Goal: Use online tool/utility: Utilize a website feature to perform a specific function

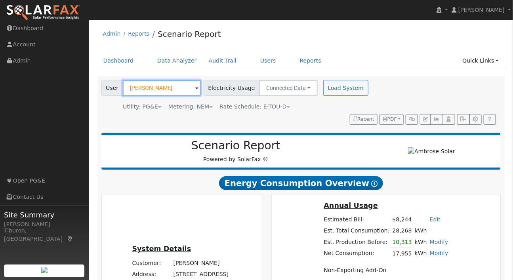
click at [165, 89] on input "[PERSON_NAME]" at bounding box center [162, 88] width 78 height 16
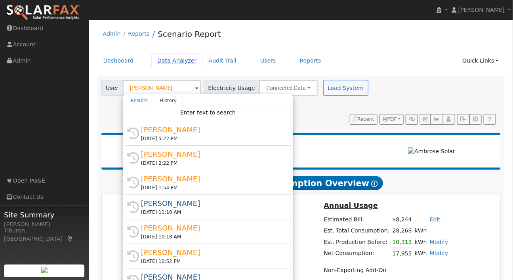
click at [179, 61] on link "Data Analyzer" at bounding box center [176, 60] width 51 height 15
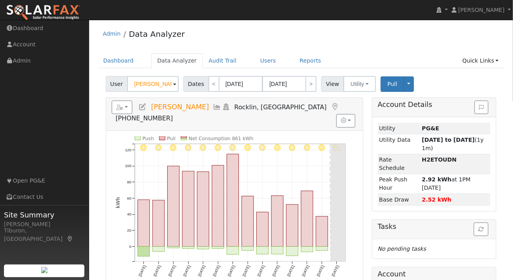
click at [146, 84] on input "[PERSON_NAME]" at bounding box center [152, 84] width 51 height 16
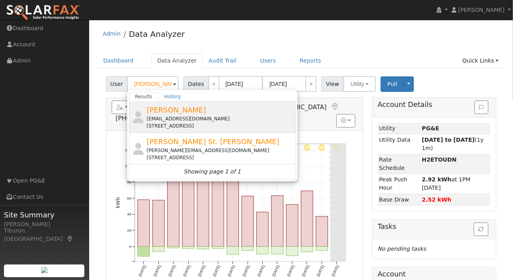
click at [193, 127] on div "[STREET_ADDRESS]" at bounding box center [219, 125] width 147 height 7
type input "[PERSON_NAME]"
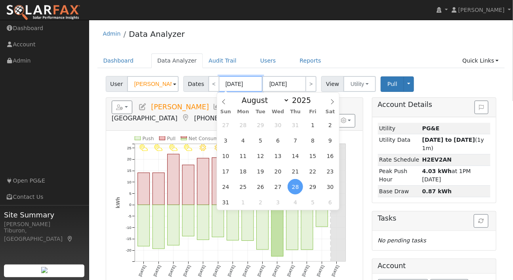
click at [233, 79] on input "[DATE]" at bounding box center [241, 84] width 44 height 16
click at [283, 103] on select "January February March April May June July August September October November De…" at bounding box center [263, 99] width 52 height 9
click at [240, 95] on select "January February March April May June July August September October November De…" at bounding box center [263, 99] width 52 height 9
click at [313, 102] on span at bounding box center [315, 102] width 6 height 4
type input "2024"
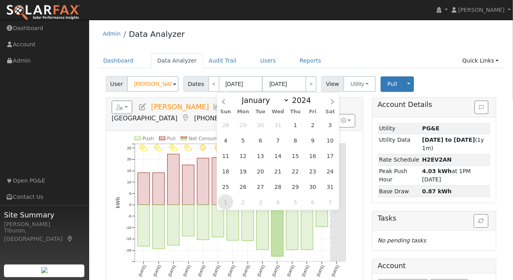
click at [226, 203] on span "1" at bounding box center [225, 201] width 15 height 15
type input "[DATE]"
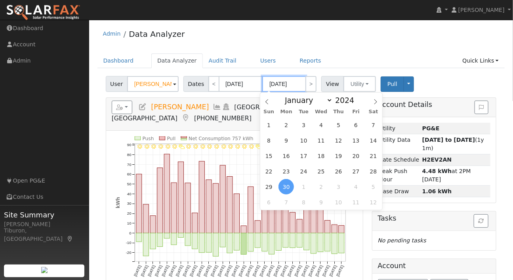
click at [286, 85] on input "[DATE]" at bounding box center [284, 84] width 44 height 16
click at [355, 96] on span at bounding box center [358, 98] width 6 height 4
type input "2025"
click at [272, 125] on span "31" at bounding box center [268, 124] width 15 height 15
type input "[DATE]"
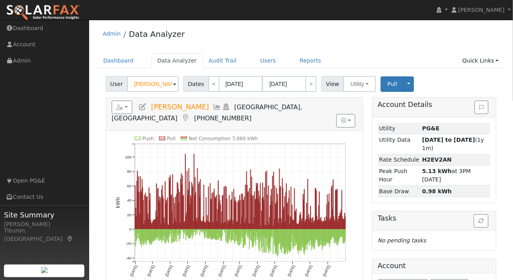
click at [451, 69] on div "Dashboard Data Analyzer Audit Trail Users Reports Quick Links Quick Add Quick C…" at bounding box center [300, 64] width 407 height 23
click at [479, 58] on link "Quick Links" at bounding box center [480, 60] width 48 height 15
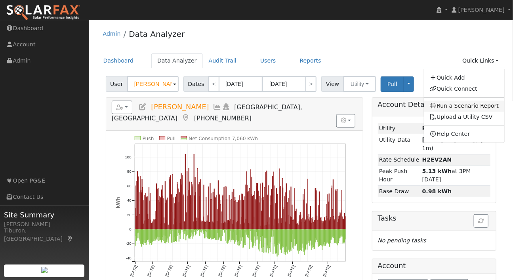
click at [469, 106] on link "Run a Scenario Report" at bounding box center [464, 106] width 80 height 11
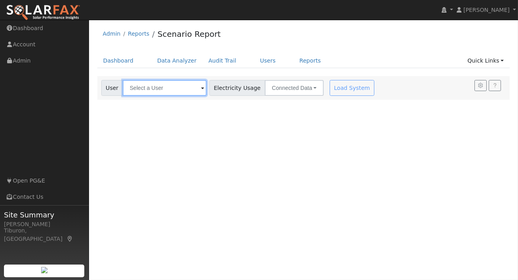
click at [166, 89] on input "text" at bounding box center [165, 88] width 84 height 16
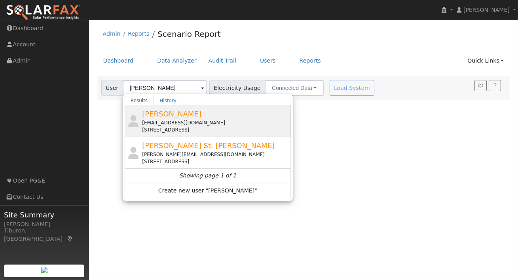
click at [167, 125] on div "[EMAIL_ADDRESS][DOMAIN_NAME]" at bounding box center [215, 122] width 147 height 7
type input "[PERSON_NAME]"
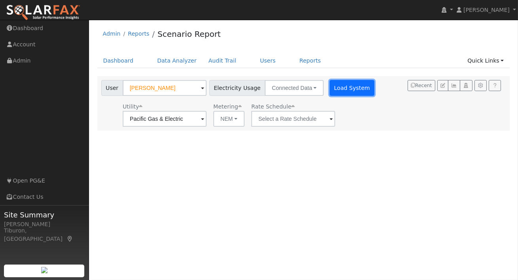
click at [343, 89] on button "Load System" at bounding box center [352, 88] width 45 height 16
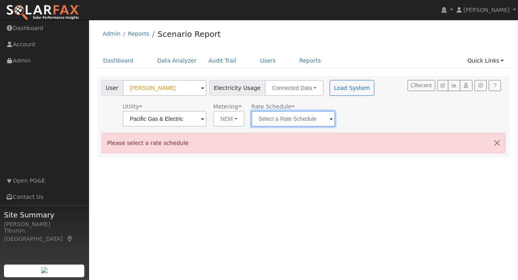
click at [276, 118] on input "text" at bounding box center [293, 119] width 84 height 16
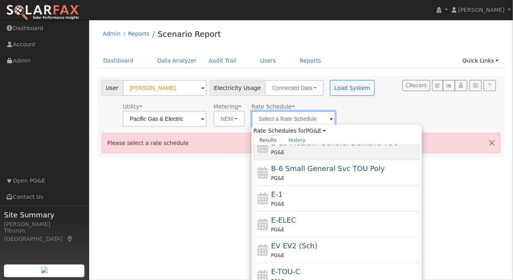
scroll to position [112, 0]
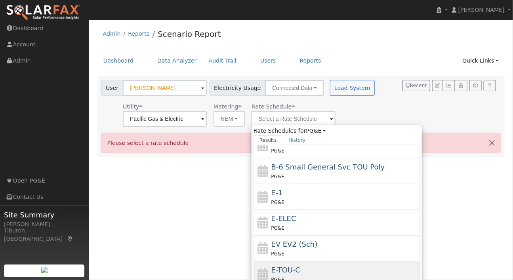
click at [310, 271] on div "E-TOU-C PG&E" at bounding box center [344, 273] width 147 height 19
type input "E-TOU-C"
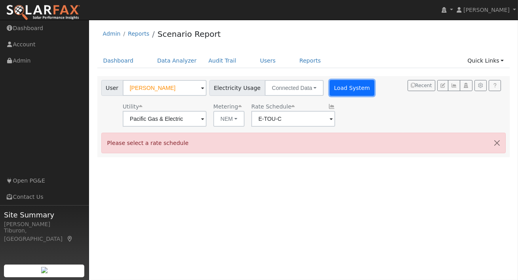
click at [334, 84] on button "Load System" at bounding box center [352, 88] width 45 height 16
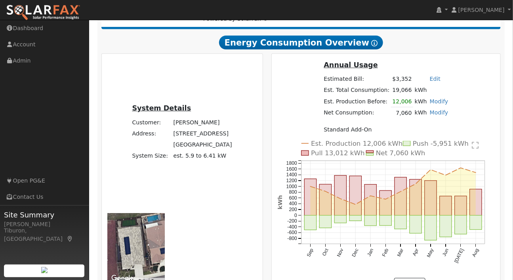
scroll to position [168, 0]
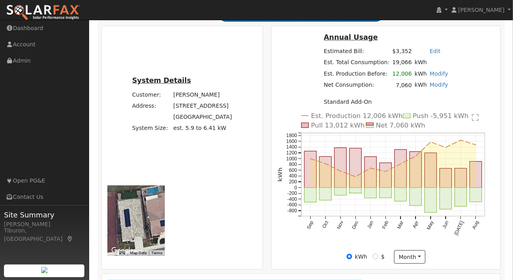
radio input "true"
radio input "false"
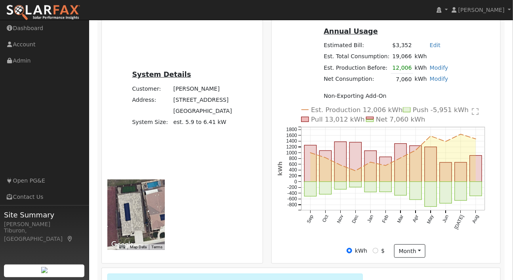
scroll to position [185, 0]
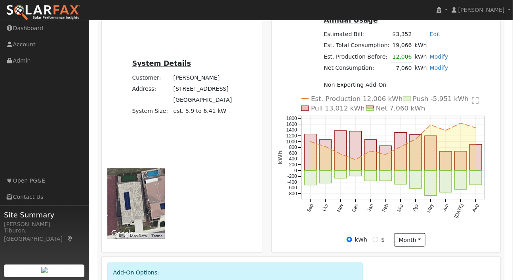
drag, startPoint x: 125, startPoint y: 254, endPoint x: 152, endPoint y: 252, distance: 27.1
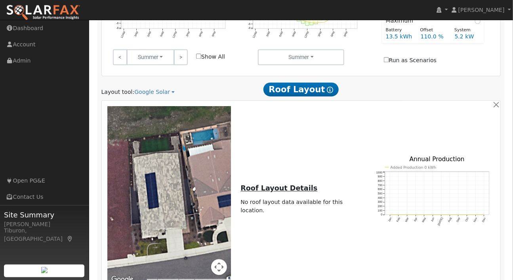
scroll to position [608, 0]
type input "130"
type input "140"
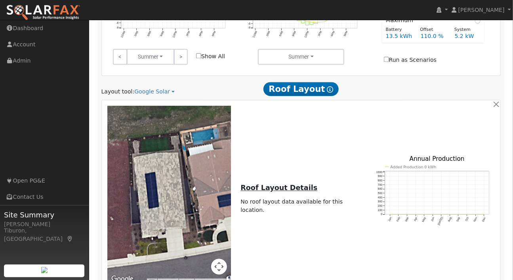
drag, startPoint x: 349, startPoint y: 221, endPoint x: 323, endPoint y: 221, distance: 26.1
type input "130"
type input "140"
type input "150"
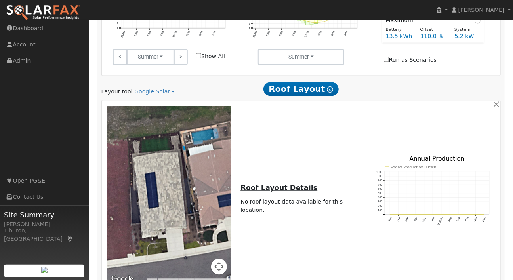
type input "160"
type input "170"
drag, startPoint x: 443, startPoint y: 243, endPoint x: 417, endPoint y: 242, distance: 26.5
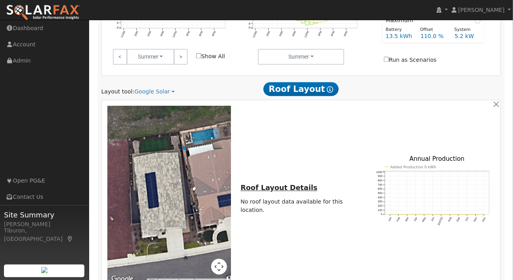
type input "7.1"
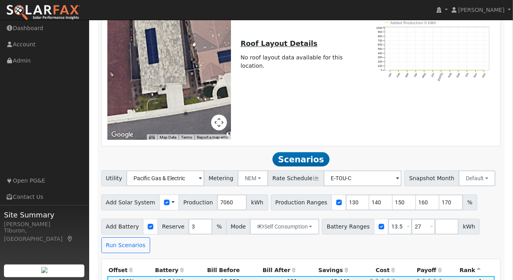
scroll to position [754, 0]
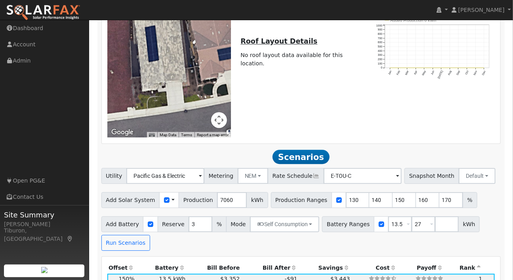
click at [273, 262] on th "Bill After" at bounding box center [269, 267] width 57 height 11
drag, startPoint x: 347, startPoint y: 74, endPoint x: 313, endPoint y: 75, distance: 34.1
click at [313, 192] on div "Production Ranges 130 140 150 160 170 %" at bounding box center [374, 200] width 206 height 16
type input "140"
type input "150"
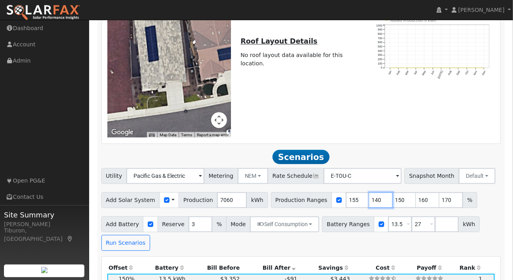
type input "155"
drag, startPoint x: 372, startPoint y: 73, endPoint x: 340, endPoint y: 72, distance: 31.7
click at [340, 192] on div "Production Ranges 140 150 155 160 170 %" at bounding box center [374, 200] width 206 height 16
type input "155"
type input "160"
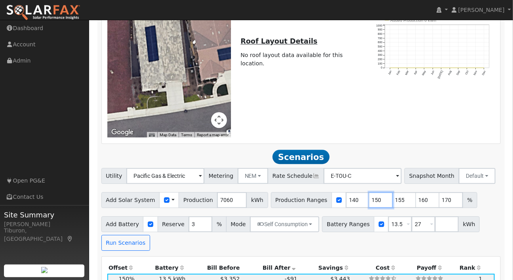
type input "170"
type input "155"
drag, startPoint x: 333, startPoint y: 74, endPoint x: 322, endPoint y: 74, distance: 10.7
click at [322, 192] on div "Production Ranges 140 155 160 170 %" at bounding box center [374, 200] width 206 height 16
type input "150"
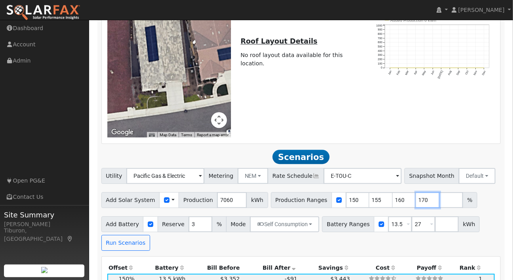
click at [417, 192] on input "170" at bounding box center [428, 200] width 24 height 16
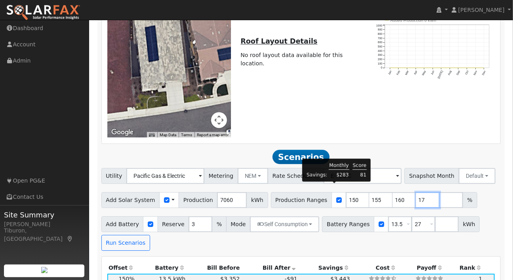
type input "1"
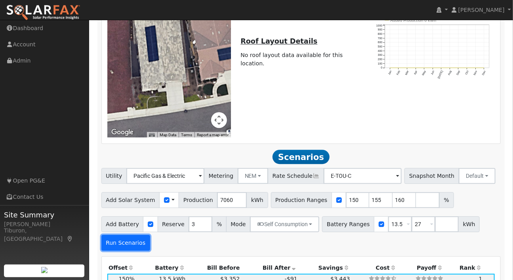
click at [119, 235] on button "Run Scenarios" at bounding box center [125, 243] width 49 height 16
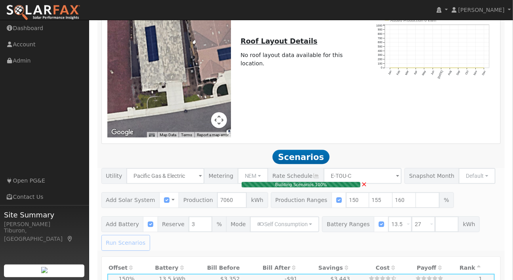
type input "7.3"
type input "$25,534"
type input "$12,520"
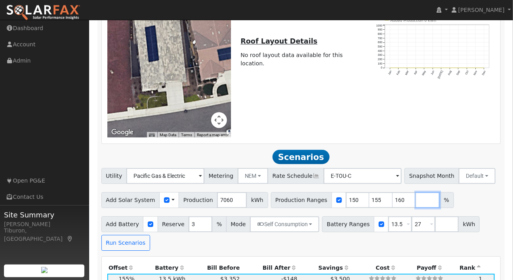
click at [416, 192] on input "number" at bounding box center [428, 200] width 24 height 16
type input "140"
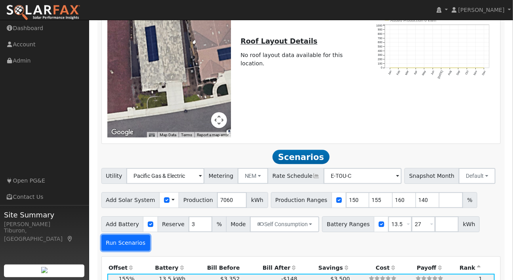
type input "140"
type input "150"
type input "155"
type input "160"
click at [127, 235] on button "Run Scenarios" at bounding box center [125, 243] width 49 height 16
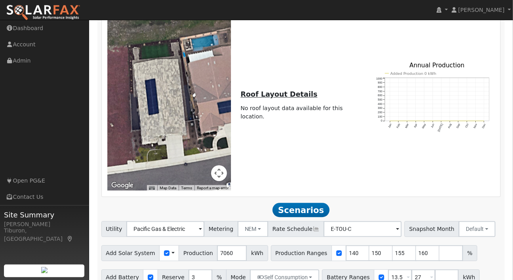
scroll to position [678, 0]
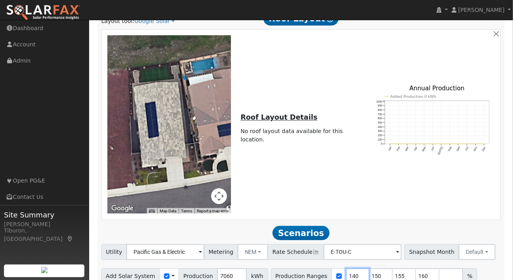
drag, startPoint x: 348, startPoint y: 149, endPoint x: 352, endPoint y: 155, distance: 7.5
click at [348, 268] on input "140" at bounding box center [358, 276] width 24 height 16
type input "144.4"
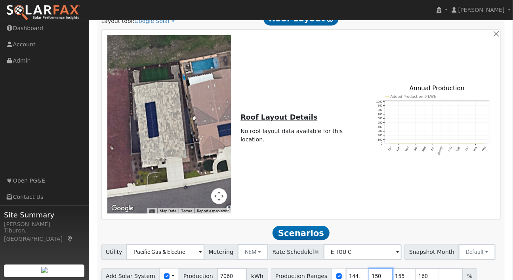
drag, startPoint x: 370, startPoint y: 151, endPoint x: 358, endPoint y: 151, distance: 11.9
click at [358, 268] on div "Production Ranges 144.4 150 155 160 %" at bounding box center [374, 276] width 206 height 16
type input "155"
type input "160"
type input "155"
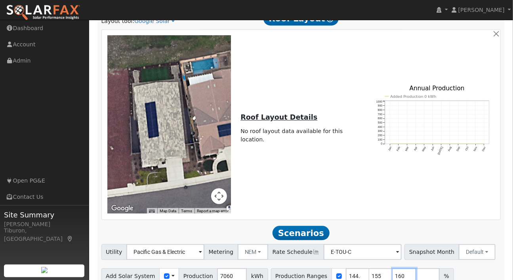
drag, startPoint x: 393, startPoint y: 151, endPoint x: 377, endPoint y: 151, distance: 16.2
click at [377, 268] on div "Production Ranges 144.4 155 160 %" at bounding box center [362, 276] width 183 height 16
click at [371, 268] on input "155" at bounding box center [381, 276] width 24 height 16
click at [455, 265] on div "Add Solar System Use CSV Data Production 7060 kWh Production Ranges 144.4 155 %" at bounding box center [301, 274] width 402 height 19
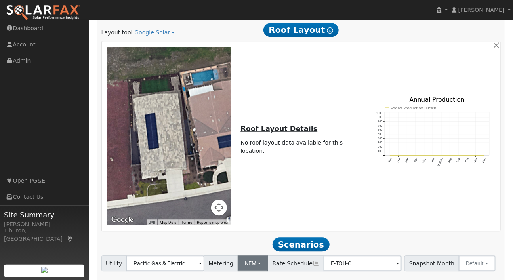
scroll to position [721, 0]
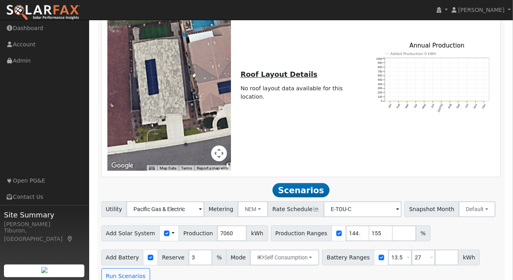
type input "6.8"
type input "$23,788"
type input "$11,996"
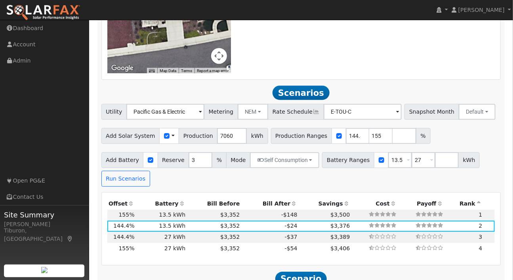
scroll to position [873, 0]
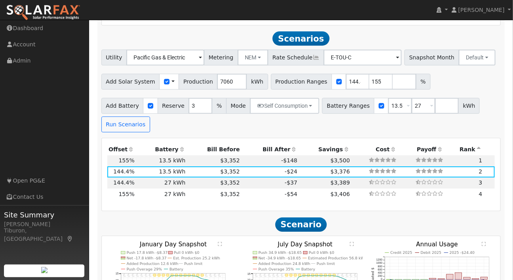
drag, startPoint x: 196, startPoint y: 232, endPoint x: 256, endPoint y: 213, distance: 63.2
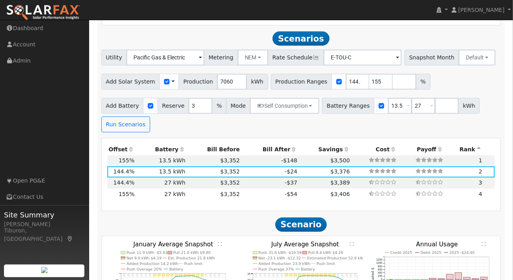
checkbox input "true"
click at [220, 241] on text "" at bounding box center [220, 243] width 4 height 5
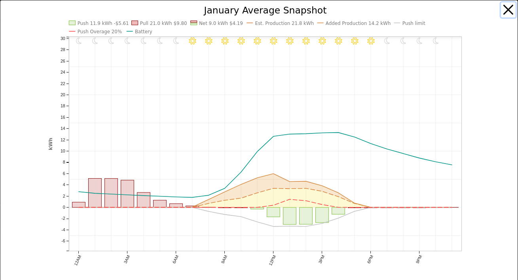
click at [504, 10] on button "button" at bounding box center [508, 9] width 15 height 15
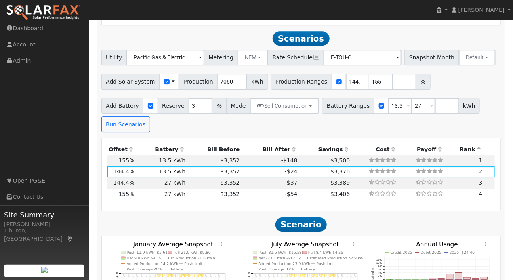
click at [353, 241] on text "" at bounding box center [351, 243] width 4 height 5
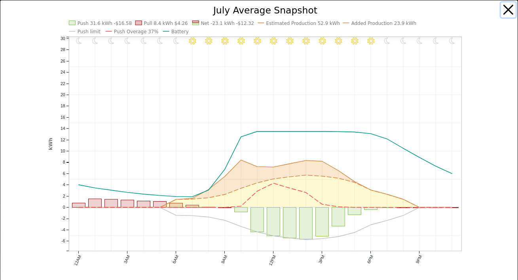
click at [502, 9] on button "button" at bounding box center [508, 9] width 15 height 15
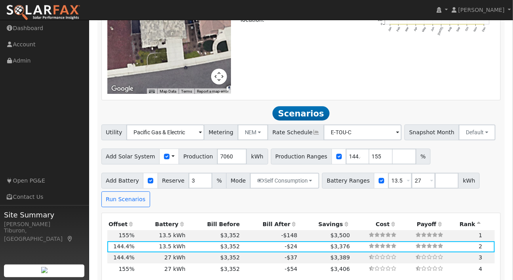
scroll to position [810, 0]
